Goal: Navigation & Orientation: Find specific page/section

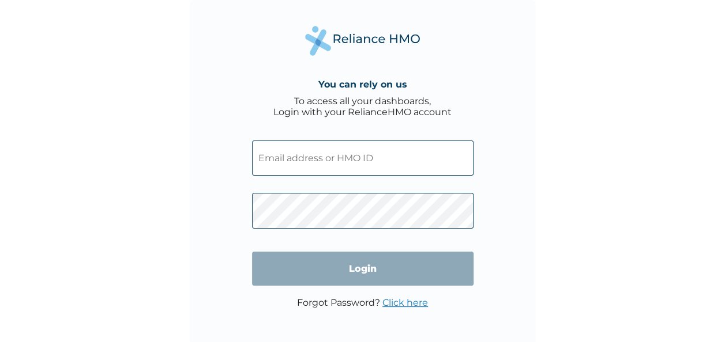
click at [339, 148] on input "text" at bounding box center [362, 158] width 221 height 35
click at [375, 161] on input "text" at bounding box center [362, 158] width 221 height 35
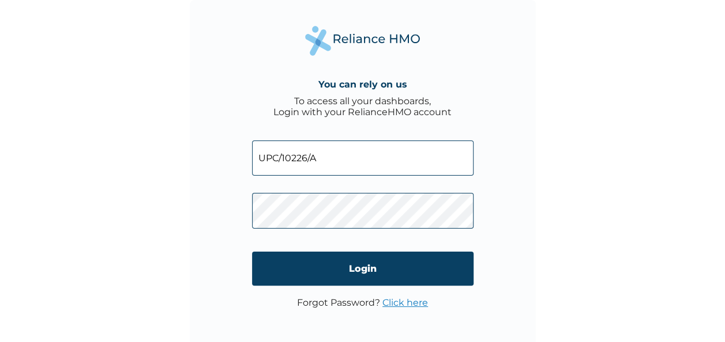
type input "UPC/10226/A"
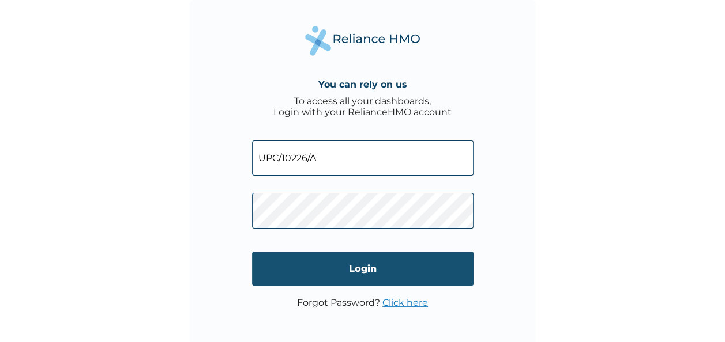
click at [412, 265] on input "Login" at bounding box center [362, 269] width 221 height 34
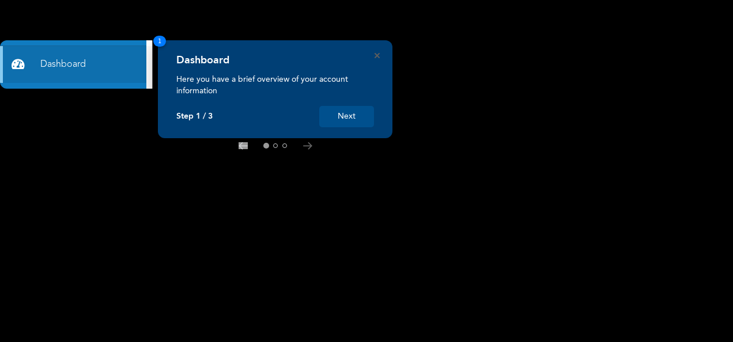
click at [358, 119] on button "Next" at bounding box center [346, 116] width 55 height 21
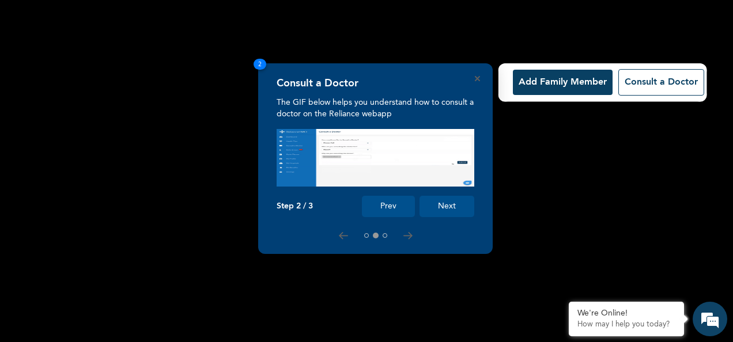
click at [459, 208] on button "Next" at bounding box center [447, 206] width 55 height 21
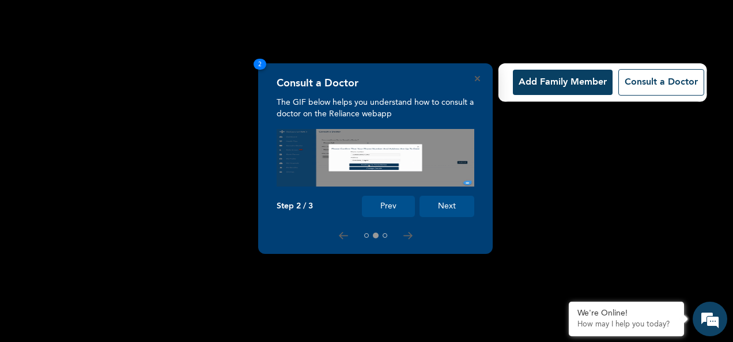
scroll to position [104, 0]
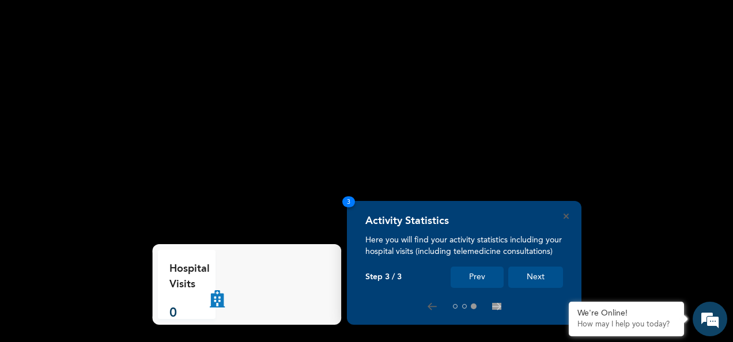
click at [525, 273] on button "Next" at bounding box center [535, 277] width 55 height 21
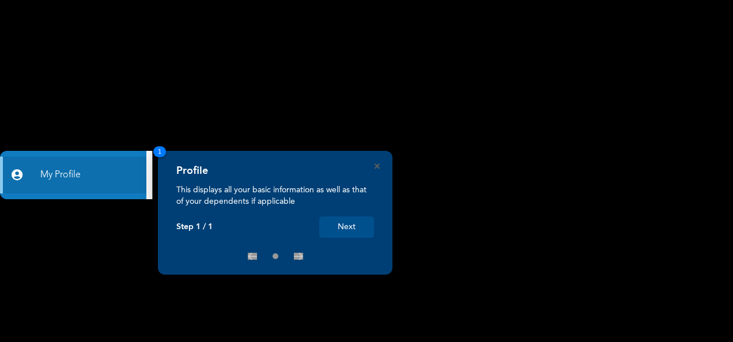
click at [355, 226] on button "Next" at bounding box center [346, 227] width 55 height 21
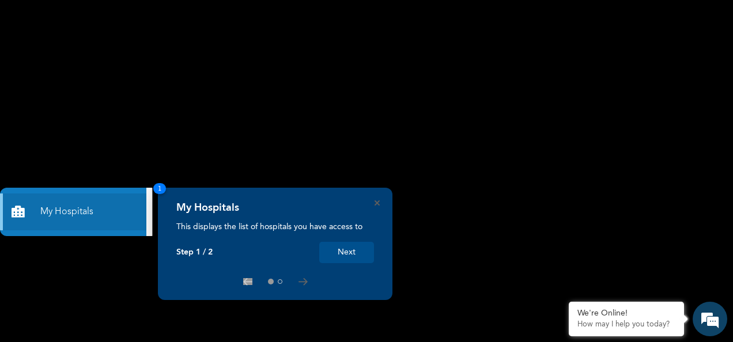
click at [353, 251] on button "Next" at bounding box center [346, 252] width 55 height 21
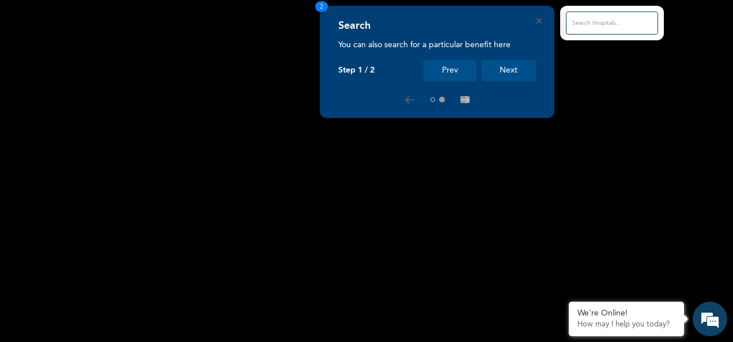
click at [501, 73] on button "Next" at bounding box center [508, 70] width 55 height 21
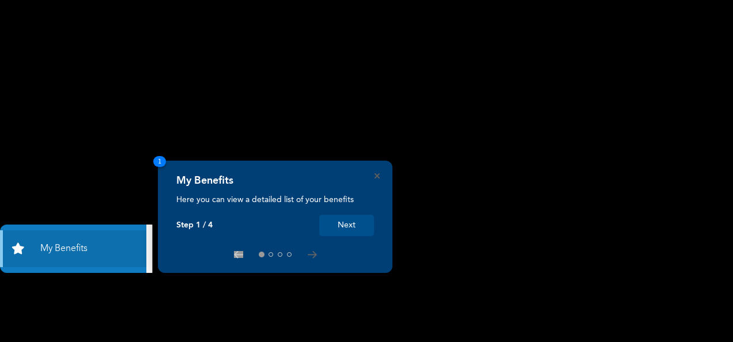
click at [365, 221] on button "Next" at bounding box center [346, 225] width 55 height 21
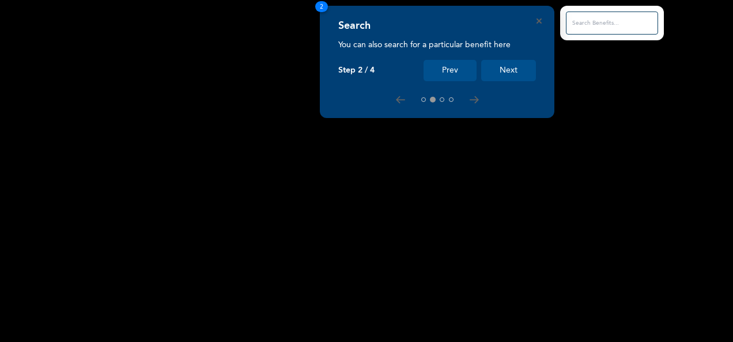
click at [518, 69] on button "Next" at bounding box center [508, 70] width 55 height 21
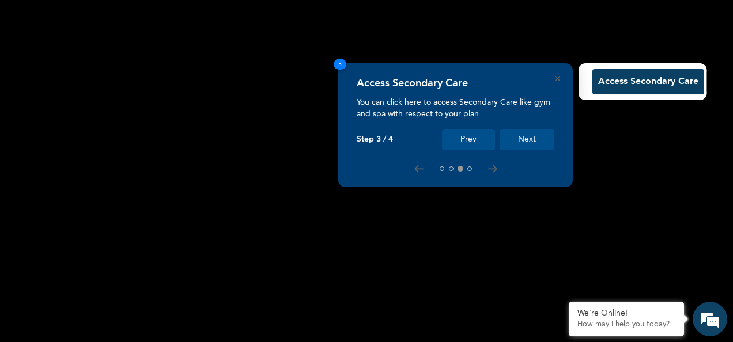
click at [512, 136] on button "Next" at bounding box center [527, 139] width 55 height 21
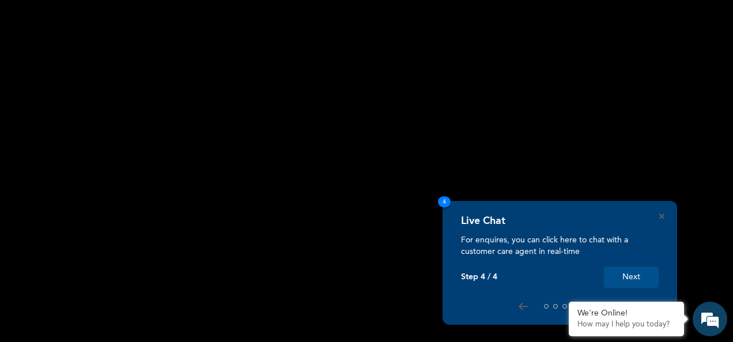
click at [632, 271] on button "Next" at bounding box center [631, 277] width 55 height 21
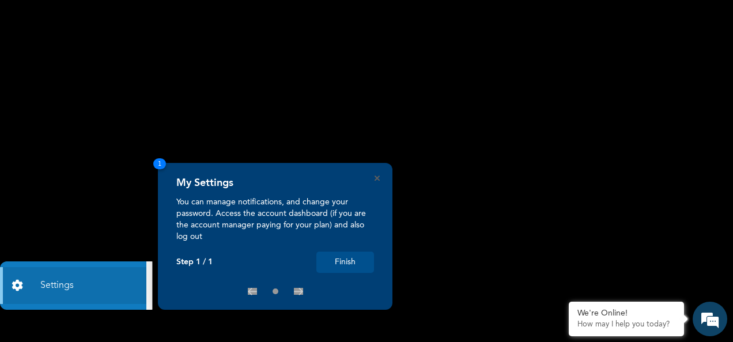
click at [361, 255] on button "Finish" at bounding box center [345, 262] width 58 height 21
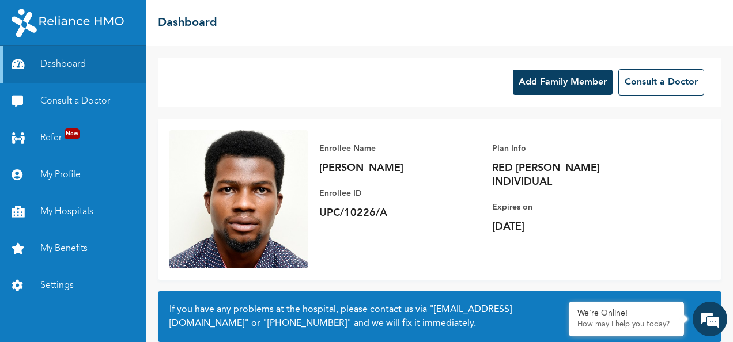
click at [82, 209] on link "My Hospitals" at bounding box center [73, 212] width 146 height 37
